Goal: Task Accomplishment & Management: Manage account settings

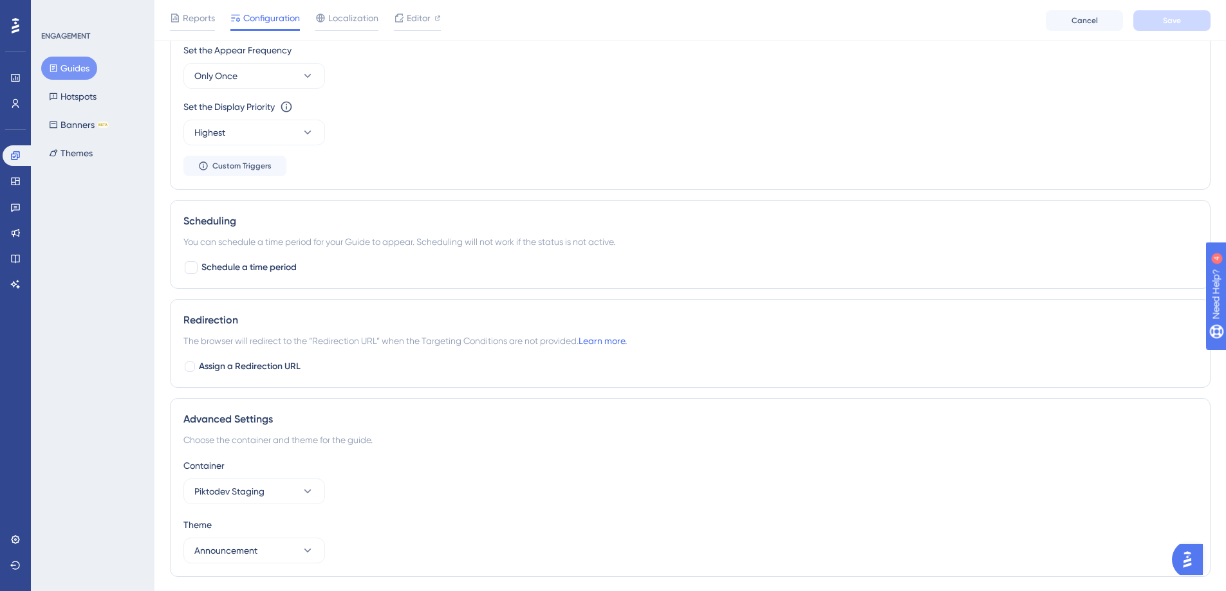
scroll to position [685, 0]
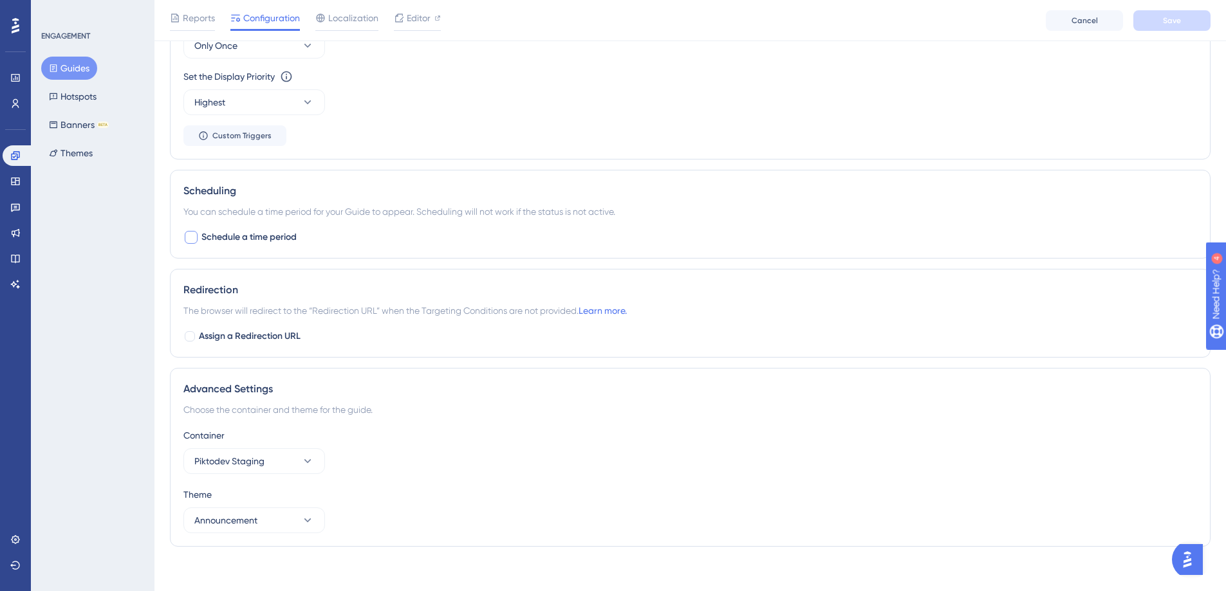
click at [196, 235] on div at bounding box center [191, 237] width 13 height 13
checkbox input "true"
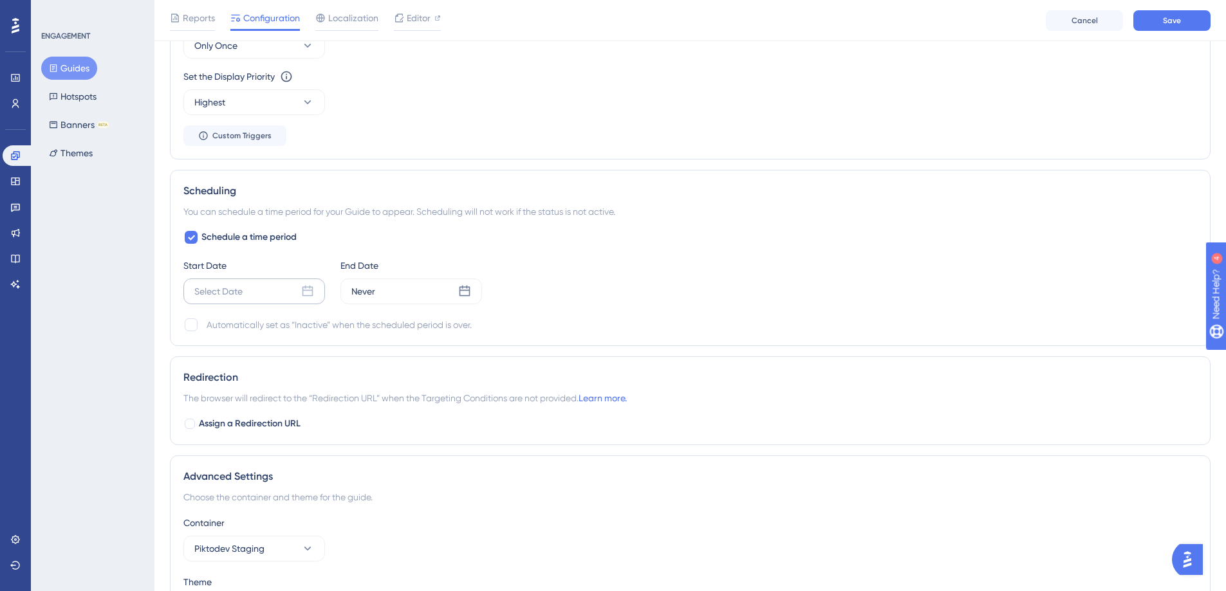
click at [275, 290] on div "Select Date" at bounding box center [254, 292] width 142 height 26
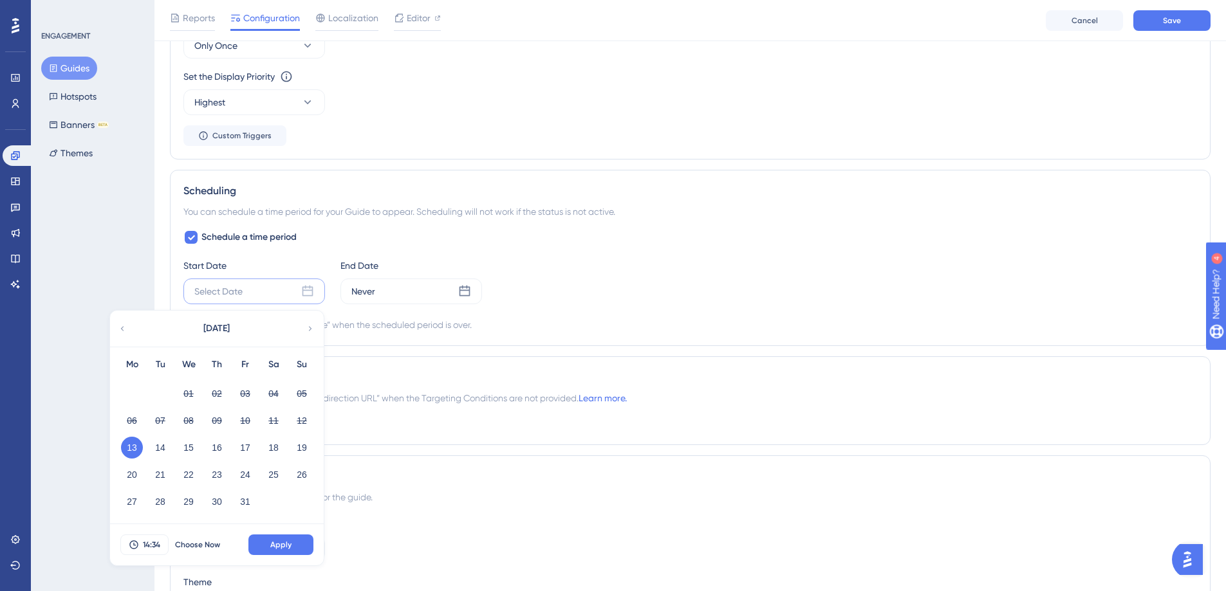
click at [804, 279] on div "Start Date Select Date [DATE] Mo Tu We Th Fr Sa Su 01 02 03 04 05 06 07 08 09 1…" at bounding box center [689, 281] width 1013 height 46
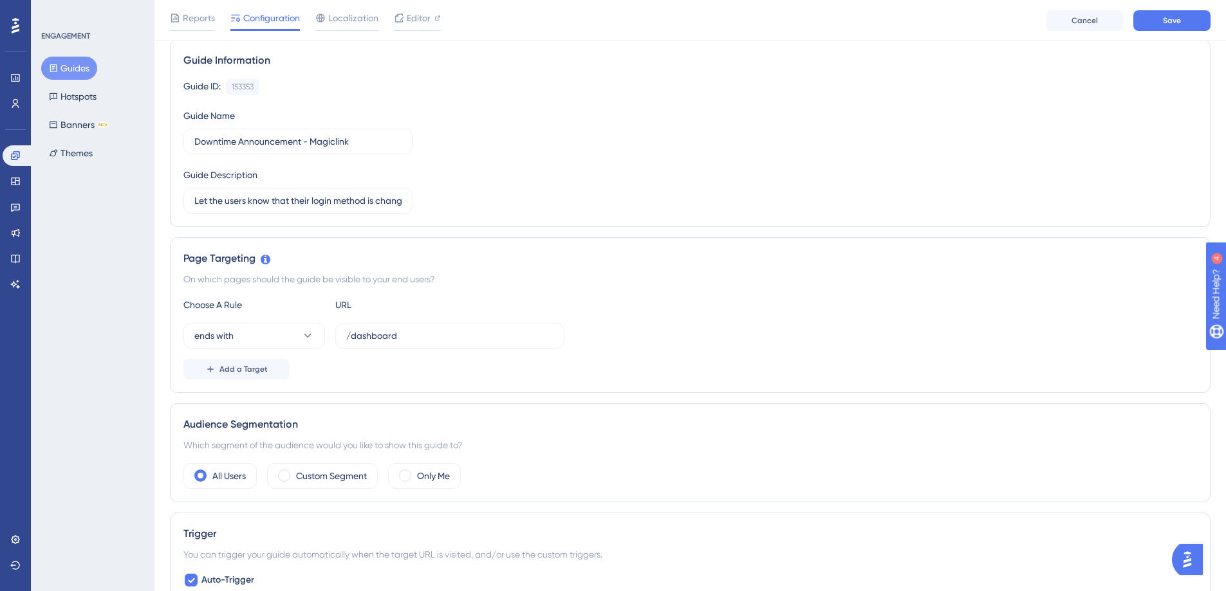
scroll to position [0, 0]
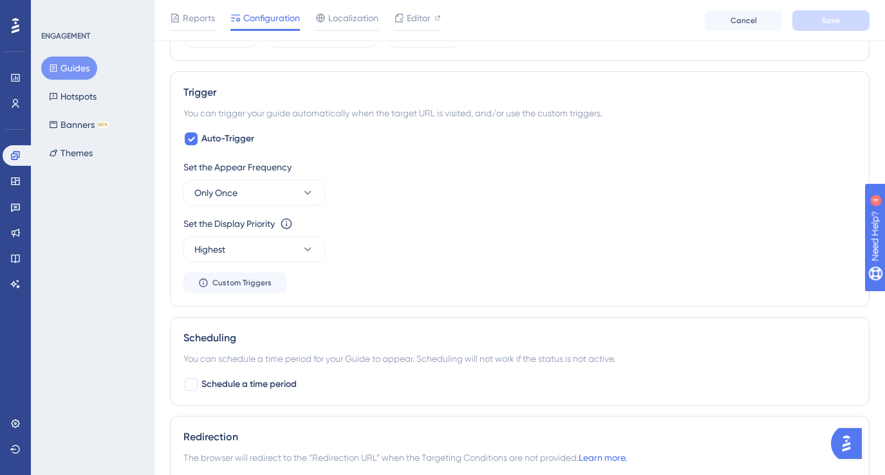
scroll to position [807, 0]
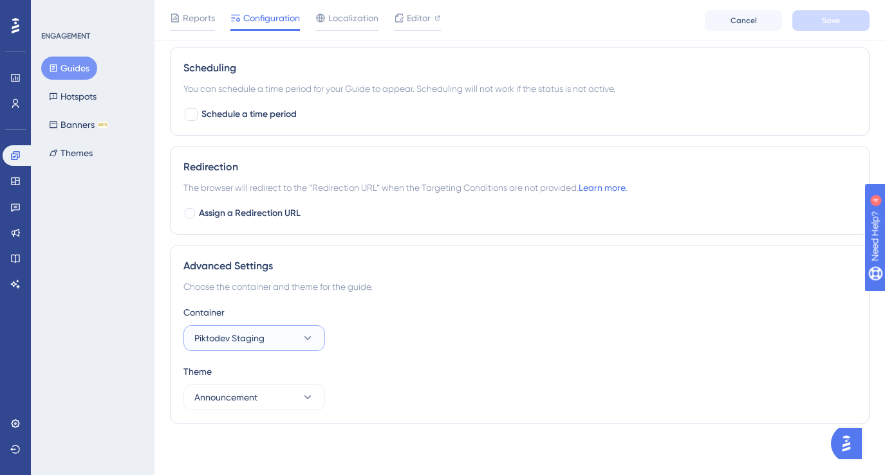
click at [301, 342] on icon at bounding box center [307, 338] width 13 height 13
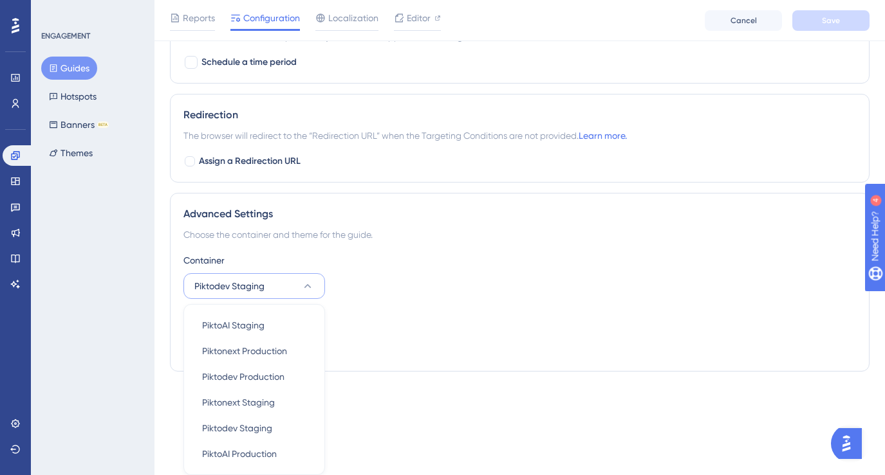
click at [569, 204] on div "Advanced Settings Choose the container and theme for the guide. Container Pikto…" at bounding box center [519, 282] width 699 height 179
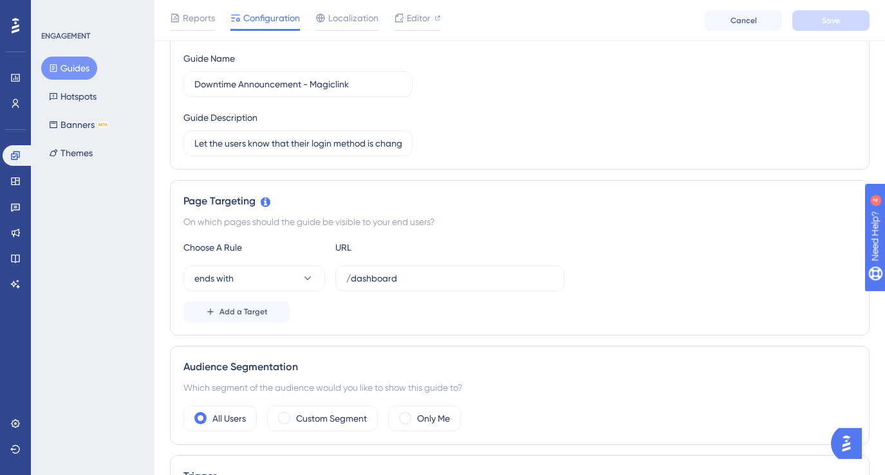
scroll to position [118, 0]
